Goal: Information Seeking & Learning: Check status

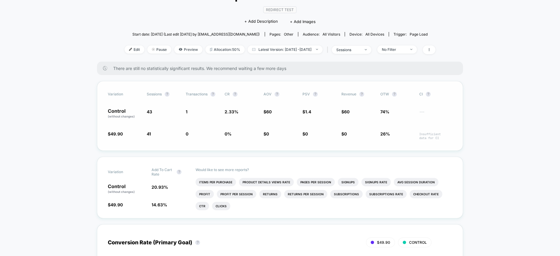
scroll to position [51, 0]
click at [214, 180] on li "Items Per Purchase" at bounding box center [216, 183] width 40 height 8
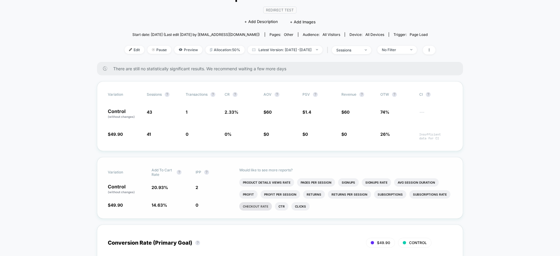
click at [253, 205] on li "Checkout Rate" at bounding box center [255, 207] width 33 height 8
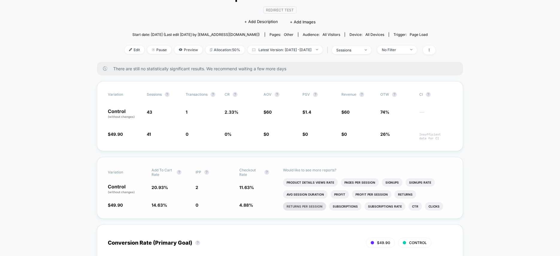
click at [311, 207] on li "Returns Per Session" at bounding box center [304, 207] width 43 height 8
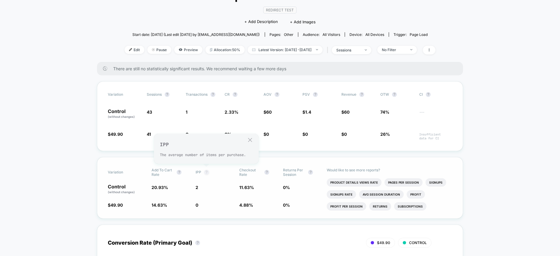
click at [208, 172] on button "?" at bounding box center [206, 172] width 5 height 5
click at [207, 173] on button "?" at bounding box center [206, 172] width 5 height 5
click at [196, 172] on span "IPP" at bounding box center [199, 172] width 6 height 4
click at [206, 172] on button "?" at bounding box center [206, 172] width 5 height 5
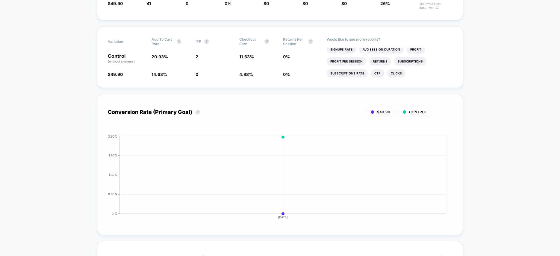
scroll to position [0, 0]
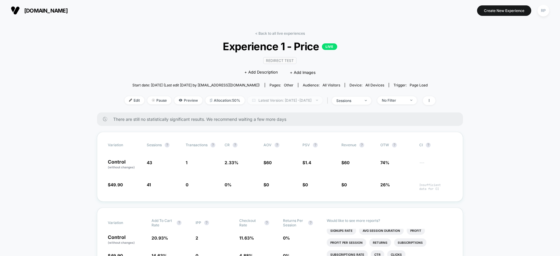
click at [304, 102] on span "Latest Version: [DATE] - [DATE]" at bounding box center [285, 100] width 75 height 8
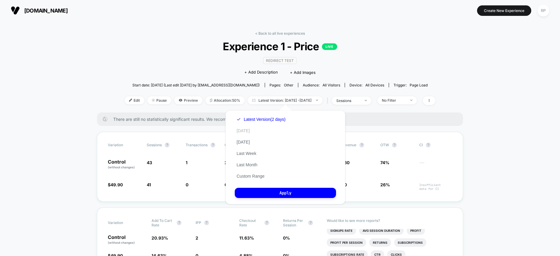
click at [245, 132] on button "[DATE]" at bounding box center [243, 130] width 17 height 5
click at [282, 197] on button "Apply" at bounding box center [285, 193] width 101 height 10
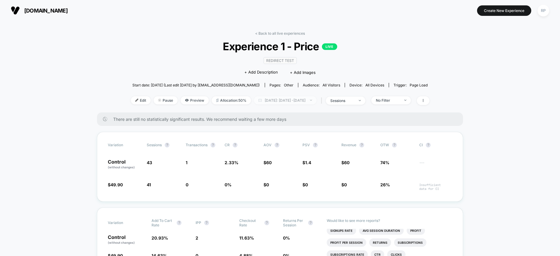
click at [295, 102] on span "[DATE]: [DATE] - [DATE]" at bounding box center [285, 100] width 63 height 8
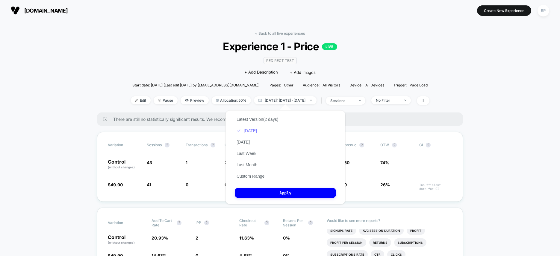
click at [250, 131] on button "[DATE]" at bounding box center [247, 130] width 24 height 5
click at [247, 142] on button "[DATE]" at bounding box center [243, 142] width 17 height 5
click at [271, 193] on button "Apply" at bounding box center [285, 193] width 101 height 10
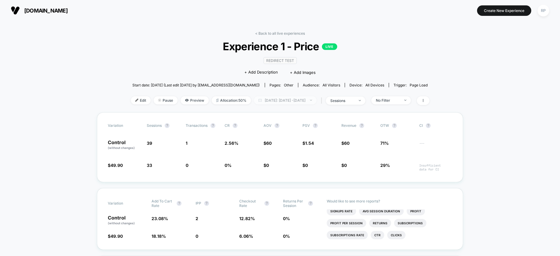
click at [282, 99] on span "[DATE]: [DATE] - [DATE]" at bounding box center [285, 100] width 63 height 8
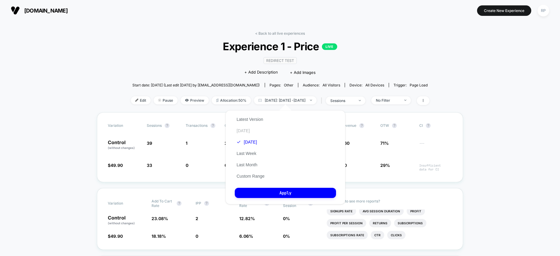
click at [246, 131] on button "[DATE]" at bounding box center [243, 130] width 17 height 5
click at [269, 192] on button "Apply" at bounding box center [285, 193] width 101 height 10
